Goal: Information Seeking & Learning: Learn about a topic

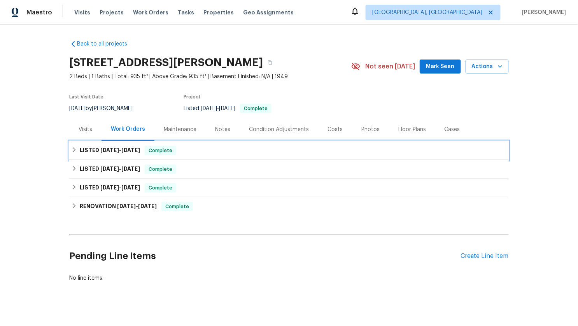
click at [70, 147] on div "LISTED [DATE] - [DATE] Complete" at bounding box center [289, 150] width 440 height 19
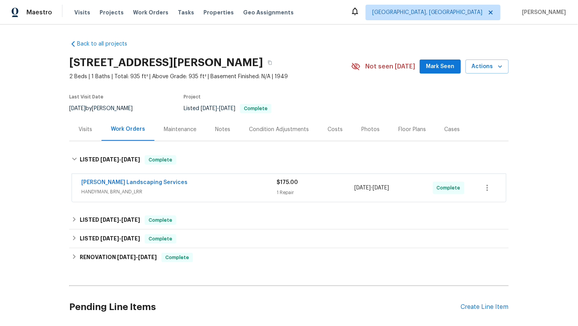
click at [182, 187] on div "[PERSON_NAME] Landscaping Services" at bounding box center [178, 183] width 195 height 9
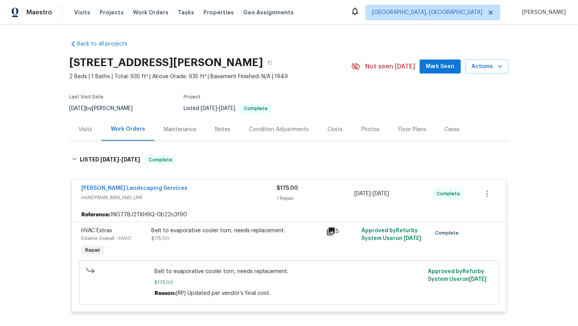
click at [333, 230] on icon at bounding box center [331, 232] width 8 height 8
click at [231, 197] on span "HANDYMAN, BRN_AND_LRR" at bounding box center [178, 198] width 195 height 8
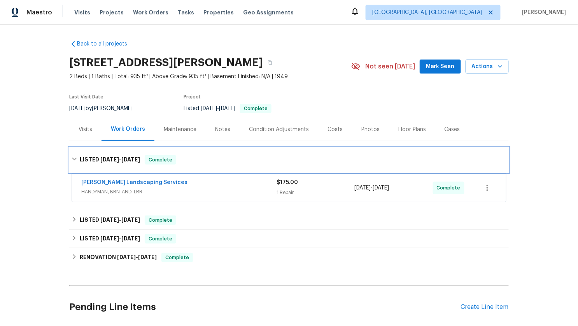
click at [184, 161] on div "LISTED [DATE] - [DATE] Complete" at bounding box center [289, 159] width 435 height 9
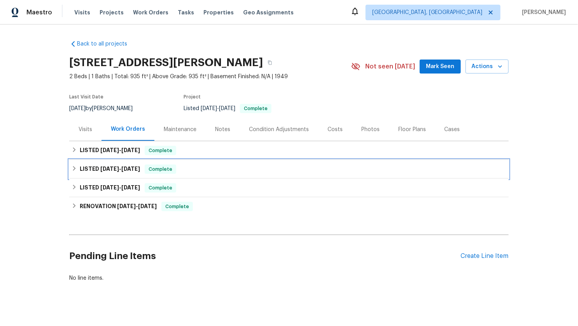
click at [156, 166] on span "Complete" at bounding box center [160, 169] width 30 height 8
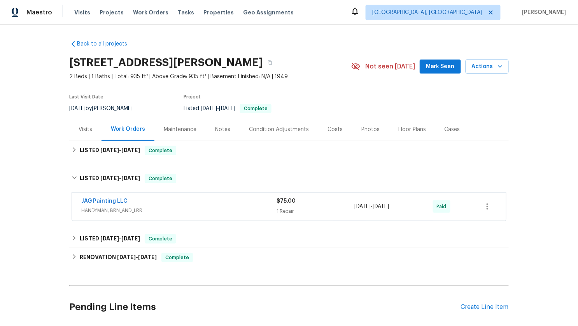
click at [164, 206] on div "JAG Painting LLC" at bounding box center [178, 201] width 195 height 9
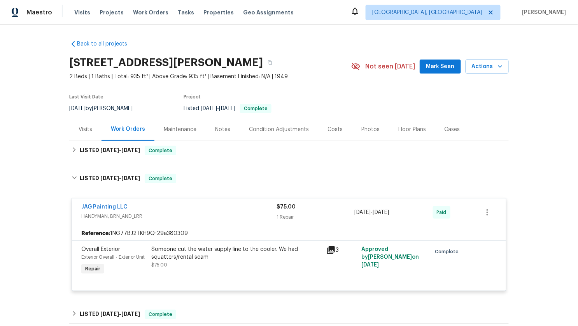
click at [331, 247] on icon at bounding box center [331, 250] width 8 height 8
click at [202, 203] on div "JAG Painting LLC" at bounding box center [178, 207] width 195 height 9
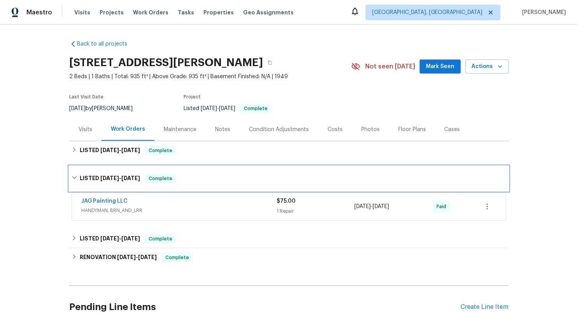
click at [133, 167] on div "LISTED [DATE] - [DATE] Complete" at bounding box center [289, 178] width 440 height 25
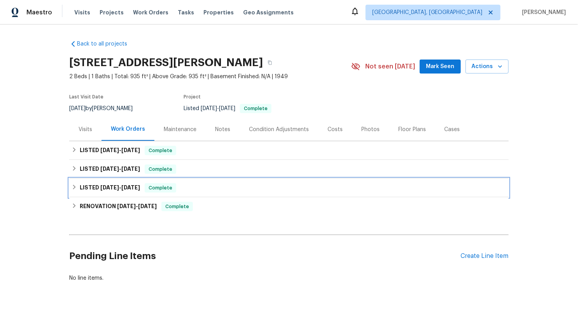
click at [132, 187] on span "[DATE]" at bounding box center [130, 187] width 19 height 5
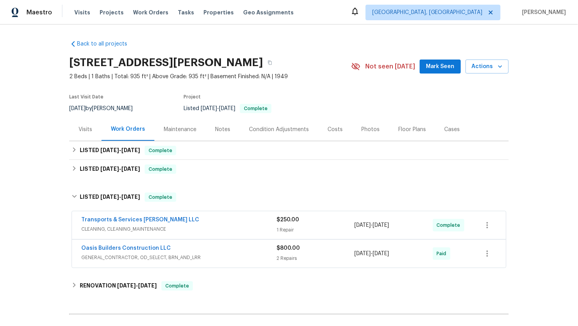
click at [209, 228] on span "CLEANING, CLEANING_MAINTENANCE" at bounding box center [178, 229] width 195 height 8
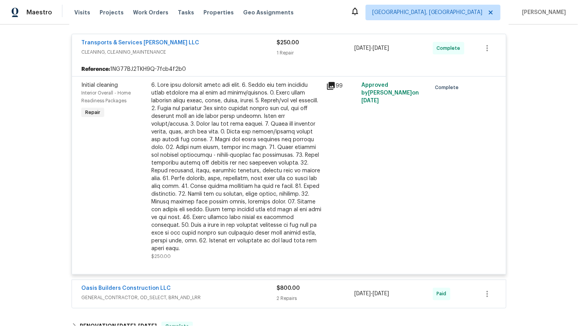
scroll to position [177, 0]
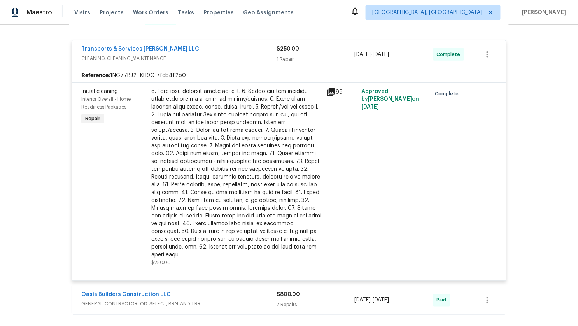
click at [183, 40] on div "Transports & Services [PERSON_NAME] LLC CLEANING, CLEANING_MAINTENANCE $250.00 …" at bounding box center [289, 54] width 434 height 28
click at [182, 54] on span "CLEANING, CLEANING_MAINTENANCE" at bounding box center [178, 58] width 195 height 8
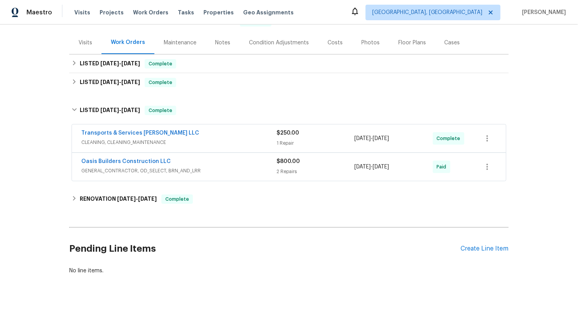
click at [196, 165] on div "Oasis Builders Construction LLC" at bounding box center [178, 162] width 195 height 9
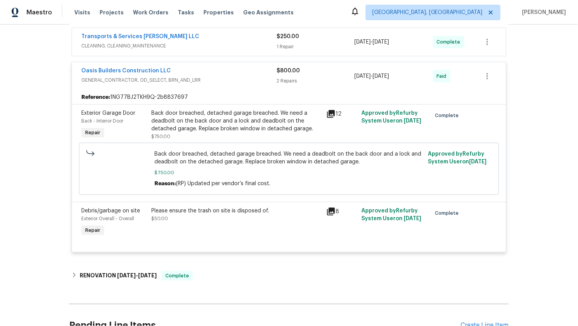
scroll to position [260, 0]
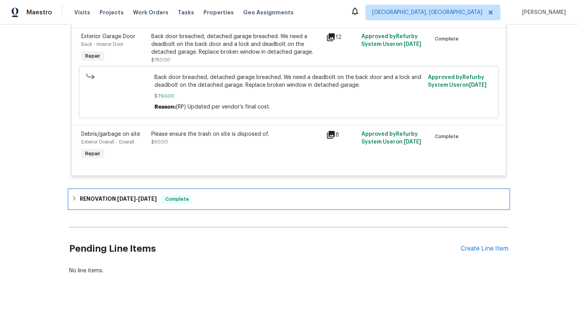
click at [70, 203] on div "RENOVATION [DATE] - [DATE] Complete" at bounding box center [289, 199] width 440 height 19
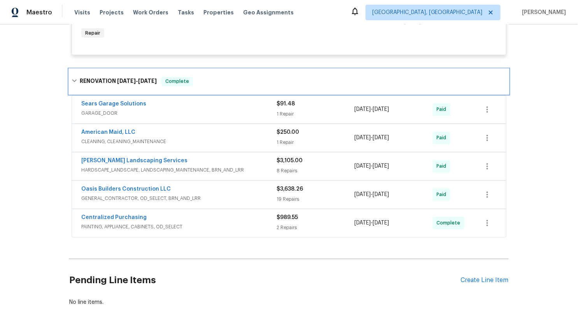
scroll to position [410, 0]
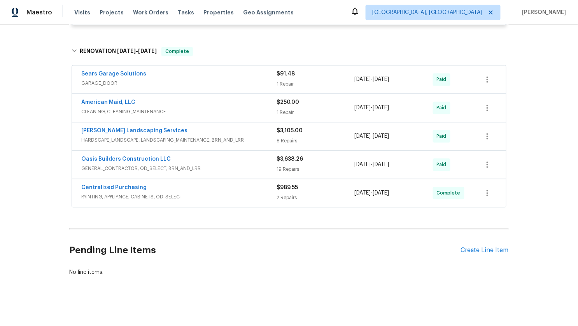
click at [219, 193] on span "PAINTING, APPLIANCE, CABINETS, OD_SELECT" at bounding box center [178, 197] width 195 height 8
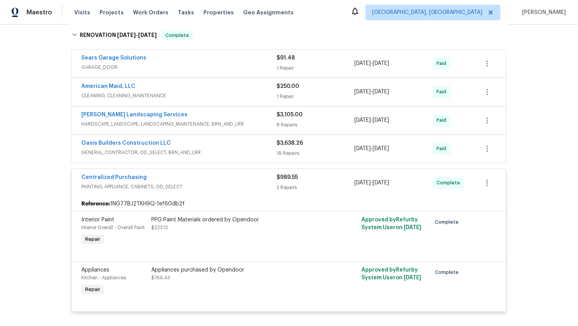
click at [207, 180] on div "Centralized Purchasing" at bounding box center [178, 178] width 195 height 9
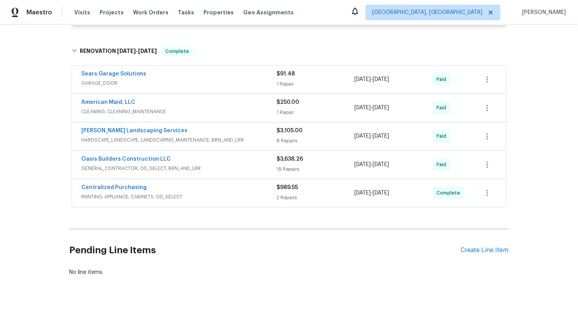
click at [215, 170] on span "GENERAL_CONTRACTOR, OD_SELECT, BRN_AND_LRR" at bounding box center [178, 169] width 195 height 8
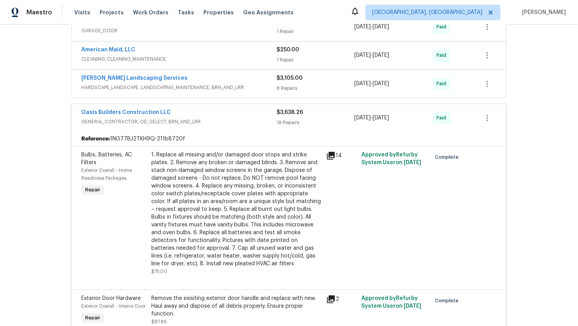
scroll to position [460, 0]
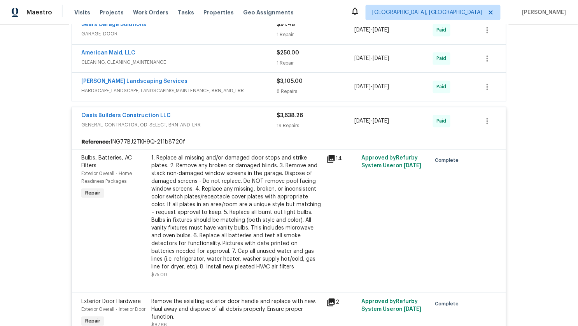
click at [201, 121] on span "GENERAL_CONTRACTOR, OD_SELECT, BRN_AND_LRR" at bounding box center [178, 125] width 195 height 8
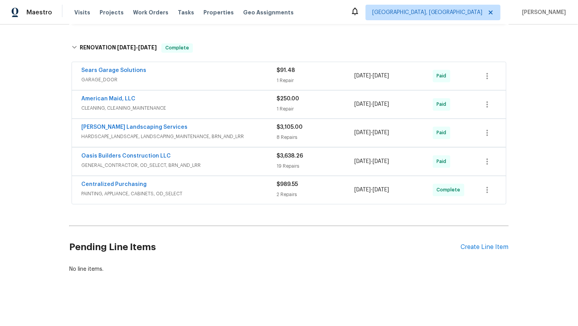
scroll to position [410, 0]
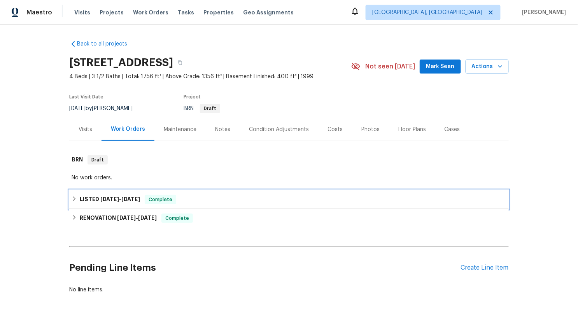
click at [117, 202] on h6 "LISTED [DATE] - [DATE]" at bounding box center [110, 199] width 60 height 9
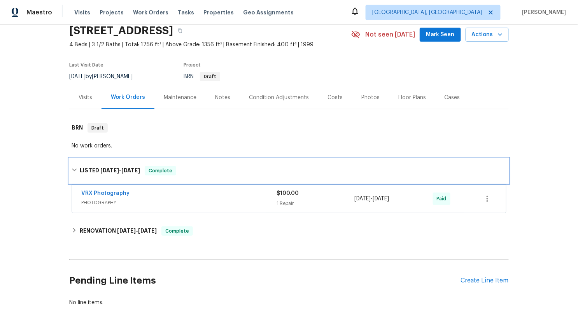
scroll to position [64, 0]
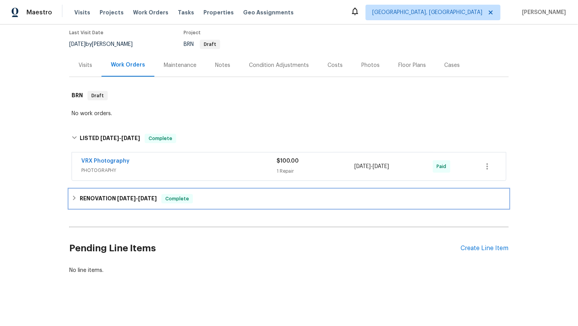
click at [116, 201] on h6 "RENOVATION [DATE] - [DATE]" at bounding box center [118, 198] width 77 height 9
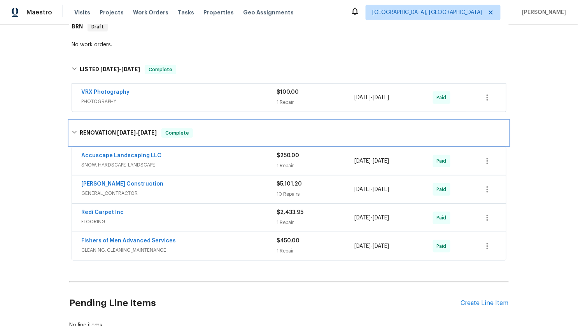
scroll to position [187, 0]
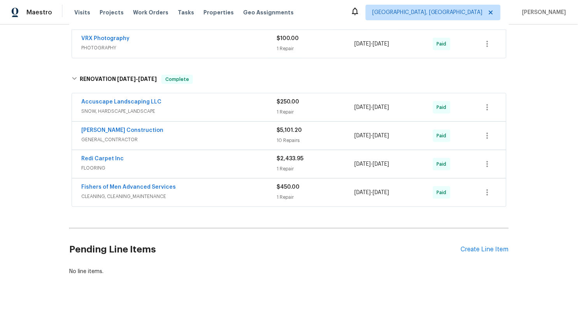
click at [203, 193] on span "CLEANING, CLEANING_MAINTENANCE" at bounding box center [178, 197] width 195 height 8
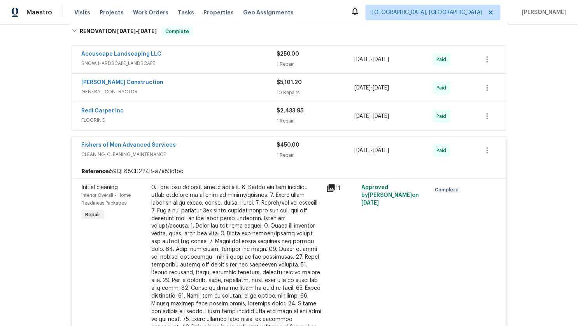
scroll to position [221, 0]
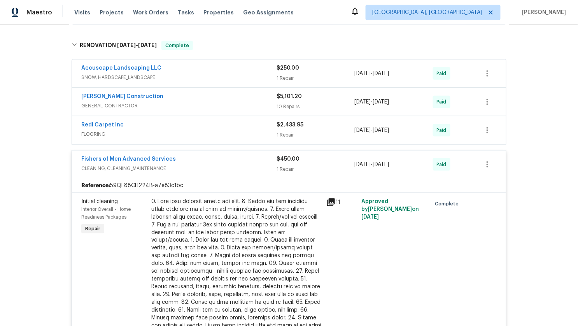
click at [186, 131] on span "FLOORING" at bounding box center [178, 134] width 195 height 8
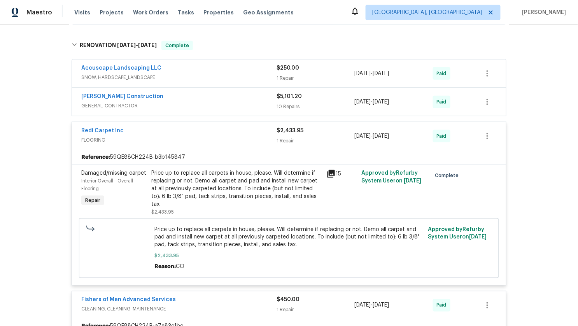
click at [184, 100] on div "Urling Construction" at bounding box center [178, 97] width 195 height 9
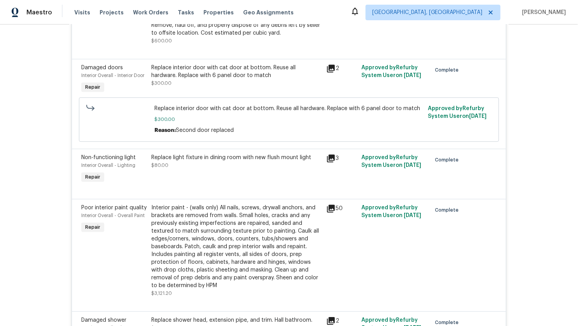
scroll to position [235, 0]
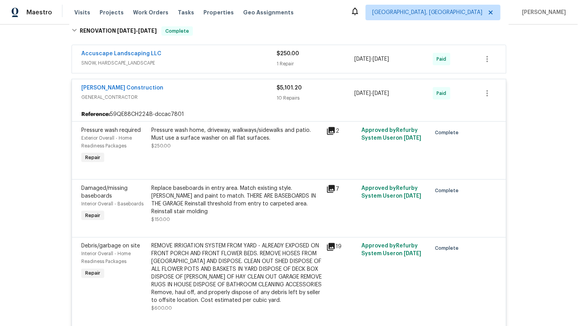
click at [154, 97] on span "GENERAL_CONTRACTOR" at bounding box center [178, 97] width 195 height 8
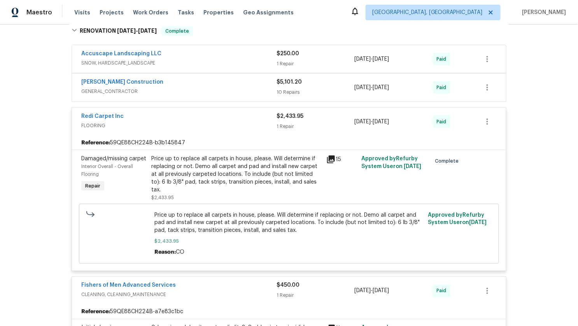
click at [164, 122] on span "FLOORING" at bounding box center [178, 126] width 195 height 8
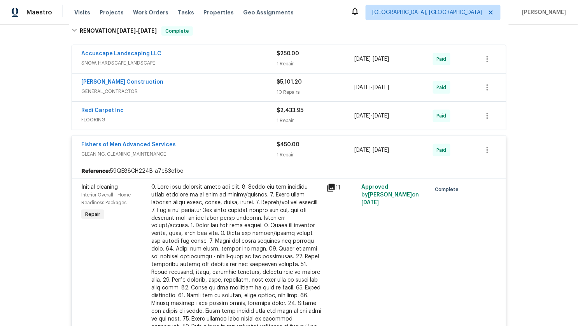
click at [190, 142] on div "Fishers of Men Advanced Services" at bounding box center [178, 145] width 195 height 9
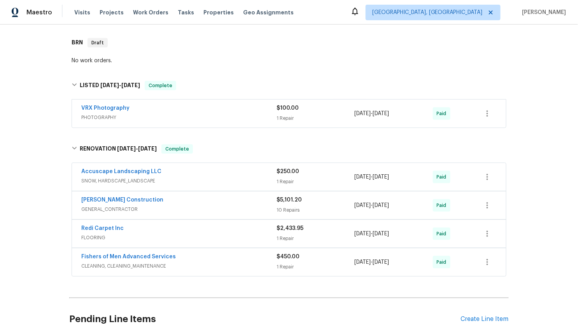
scroll to position [58, 0]
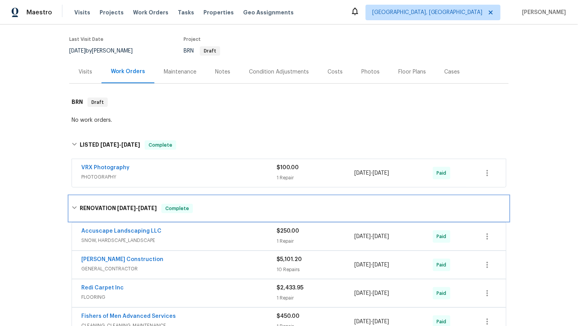
click at [86, 204] on h6 "RENOVATION 2/8/24 - 2/20/24" at bounding box center [118, 208] width 77 height 9
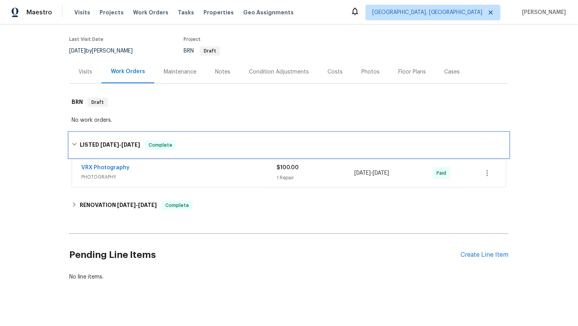
click at [82, 146] on h6 "LISTED 2/24/24 - 2/26/24" at bounding box center [110, 144] width 60 height 9
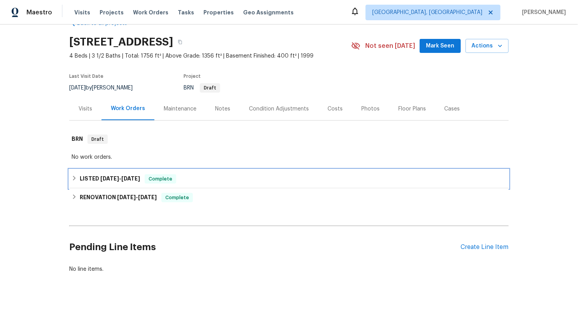
scroll to position [20, 0]
